Goal: Communication & Community: Ask a question

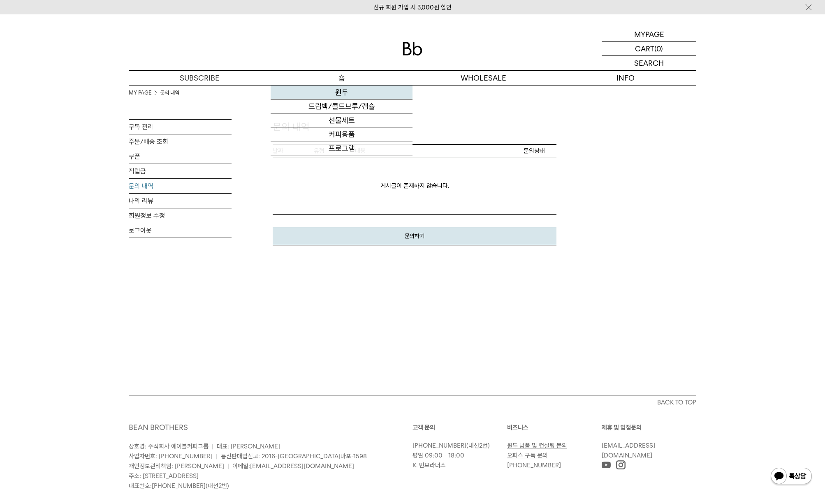
click at [345, 88] on link "원두" at bounding box center [342, 93] width 142 height 14
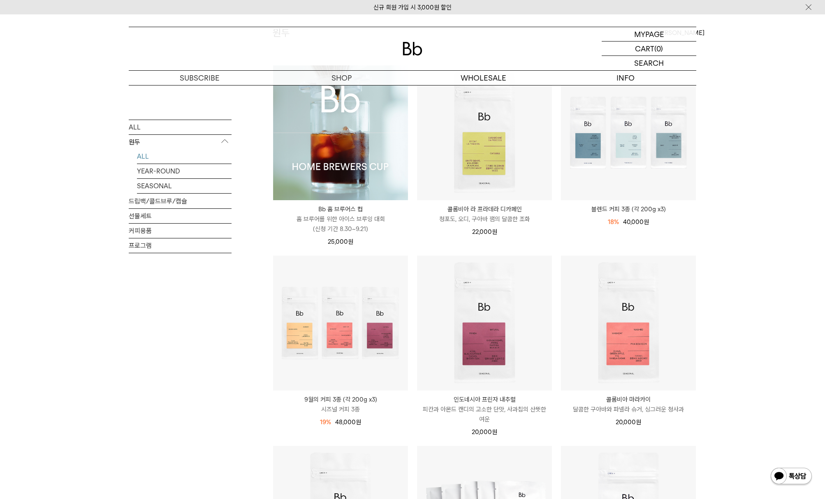
scroll to position [100, 0]
click at [665, 36] on div "MYPAGE 마이페이지" at bounding box center [649, 34] width 95 height 14
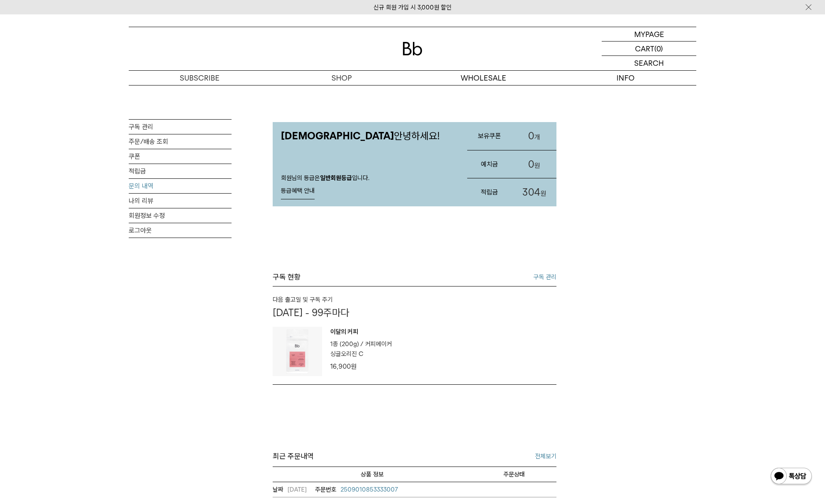
click at [139, 185] on link "문의 내역" at bounding box center [180, 186] width 103 height 14
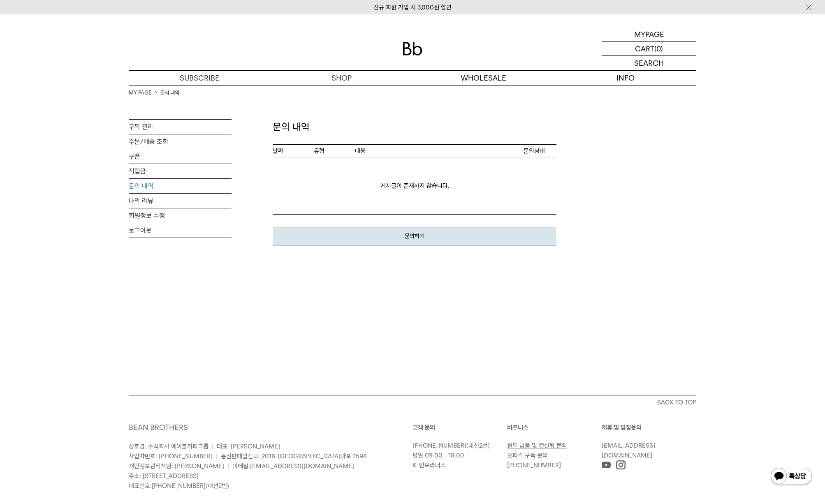
click at [419, 236] on strong "문의하기" at bounding box center [415, 236] width 20 height 7
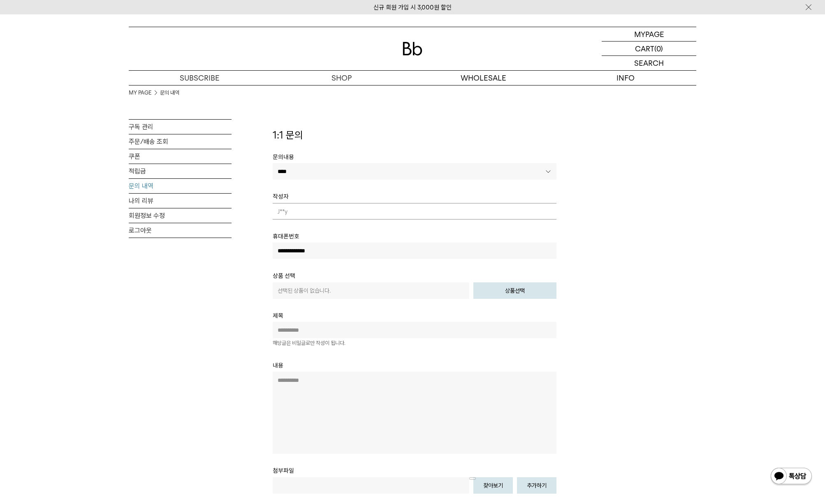
click at [357, 327] on input "text" at bounding box center [415, 330] width 284 height 16
type input "*********"
click at [358, 406] on textarea at bounding box center [415, 413] width 284 height 82
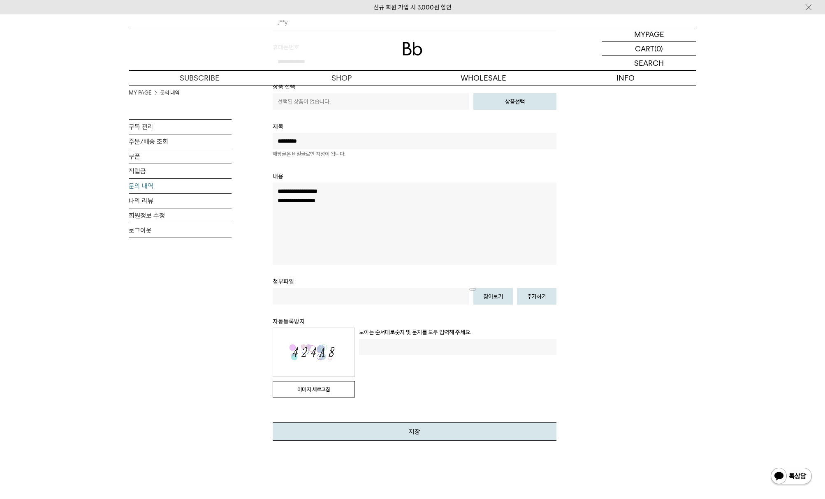
scroll to position [199, 0]
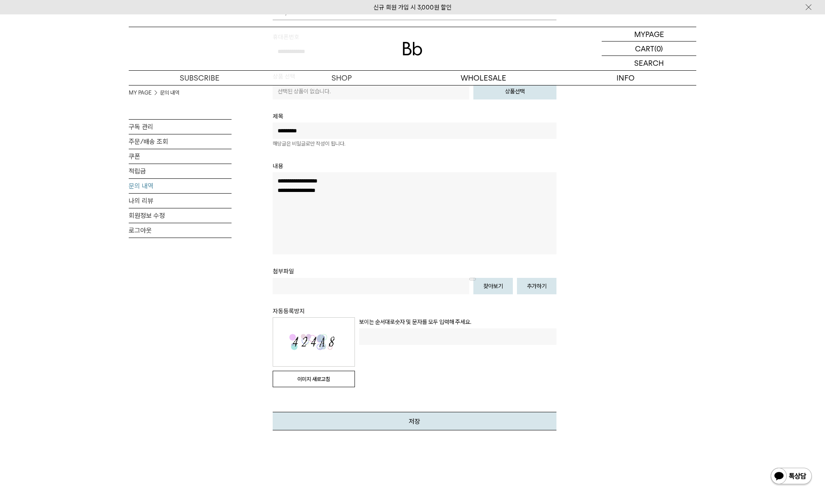
type textarea "**********"
click at [430, 337] on input "text" at bounding box center [457, 337] width 197 height 16
type input "*"
type input "*****"
click at [449, 414] on button "저장" at bounding box center [415, 421] width 284 height 19
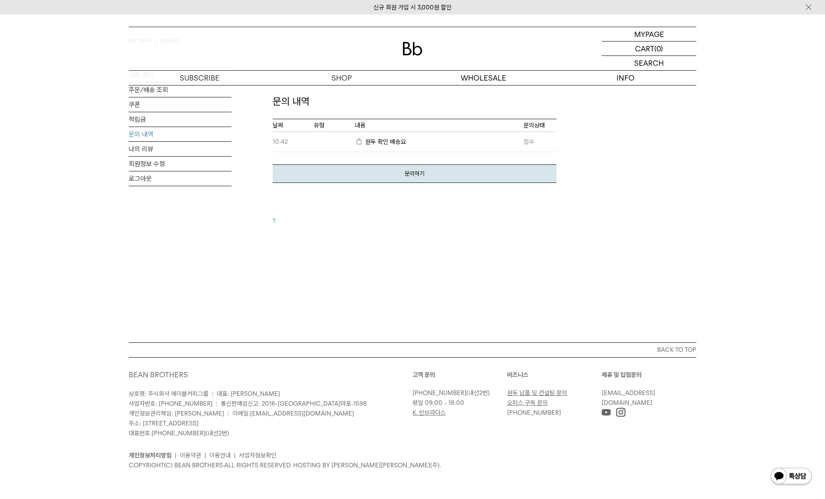
scroll to position [0, 0]
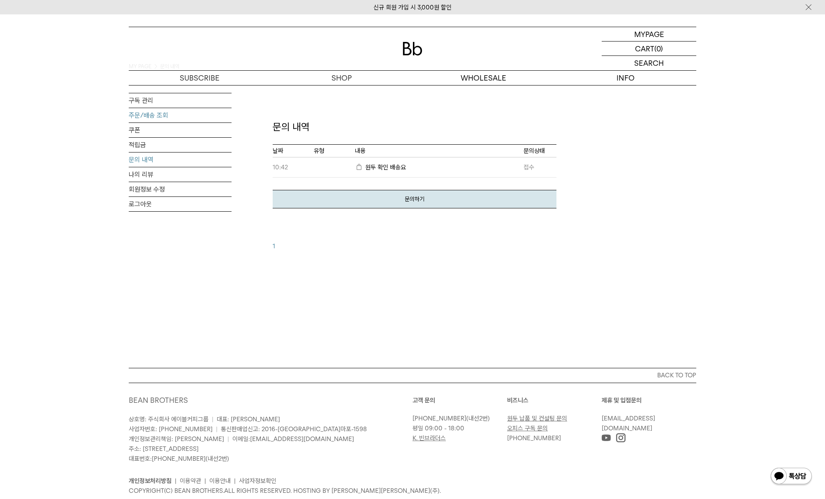
click at [155, 111] on link "주문/배송 조회" at bounding box center [180, 115] width 103 height 14
